Goal: Go to known website: Access a specific website the user already knows

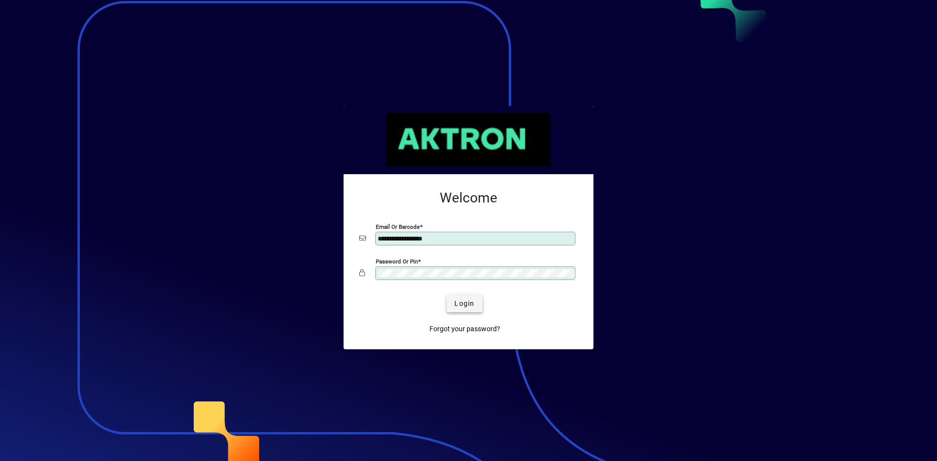
click at [457, 297] on span "submit" at bounding box center [465, 303] width 36 height 23
